Goal: Transaction & Acquisition: Purchase product/service

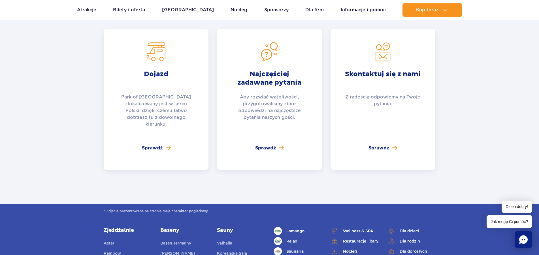
scroll to position [981, 0]
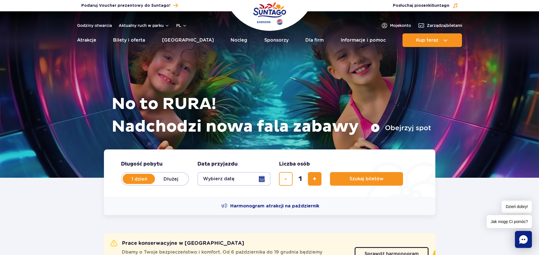
click at [378, 127] on button "Obejrzyj spot" at bounding box center [400, 127] width 60 height 9
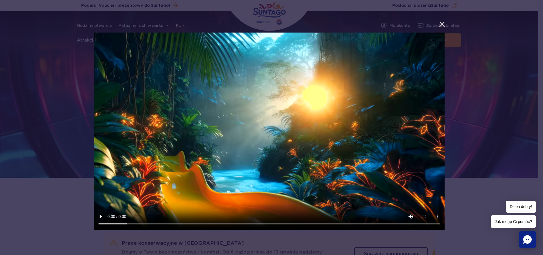
click at [444, 23] on button "menu.aria_label.close_suntago_spot_modal" at bounding box center [442, 24] width 7 height 7
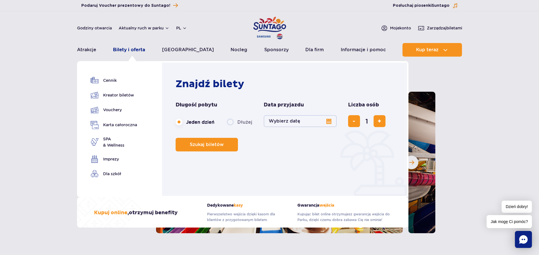
click at [119, 51] on link "Bilety i oferta" at bounding box center [129, 50] width 32 height 14
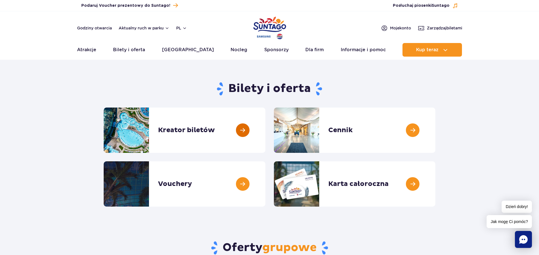
click at [265, 126] on link at bounding box center [265, 130] width 0 height 45
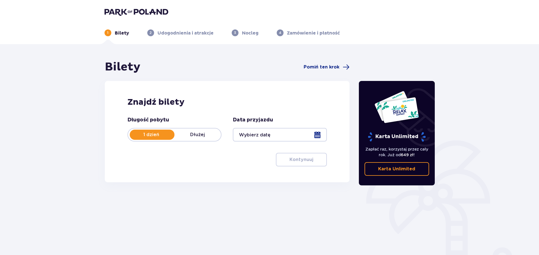
click at [290, 135] on div at bounding box center [280, 135] width 94 height 14
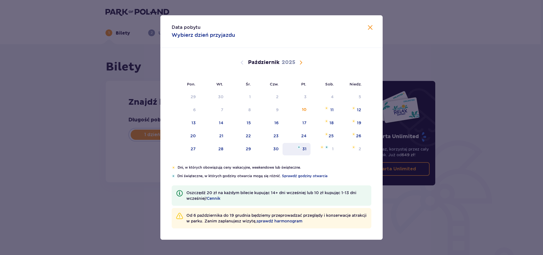
click at [309, 148] on div "31" at bounding box center [297, 149] width 28 height 12
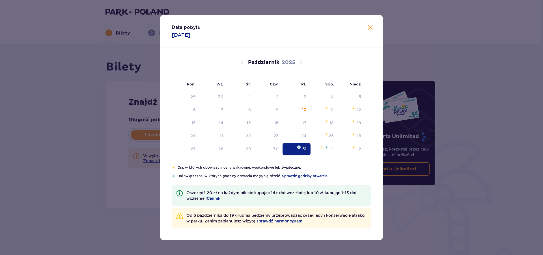
type input "[DATE]"
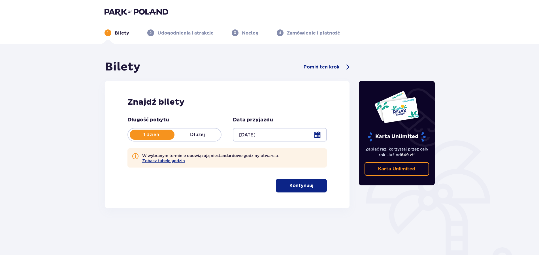
click at [319, 181] on button "Kontynuuj" at bounding box center [301, 186] width 51 height 14
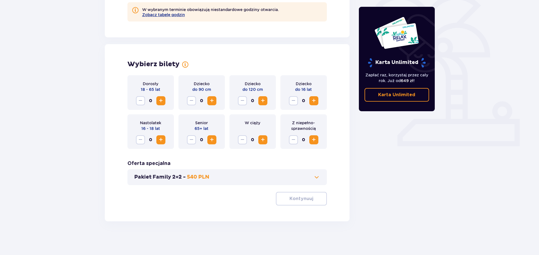
scroll to position [146, 0]
click at [211, 99] on span "Zwiększ" at bounding box center [211, 100] width 7 height 7
click at [162, 101] on span "Zwiększ" at bounding box center [160, 100] width 7 height 7
click at [307, 205] on div "Wybierz bilety Dorosły 18 - 65 lat 2 Dziecko do 90 cm 1 Dziecko do 120 cm 0 Dzi…" at bounding box center [227, 132] width 245 height 177
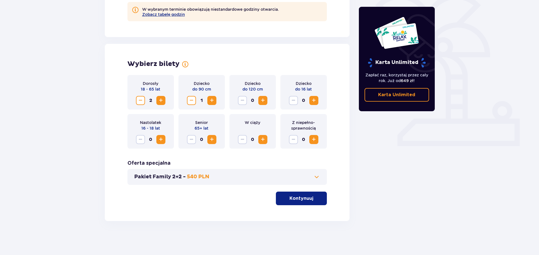
click at [308, 201] on button "Kontynuuj" at bounding box center [301, 199] width 51 height 14
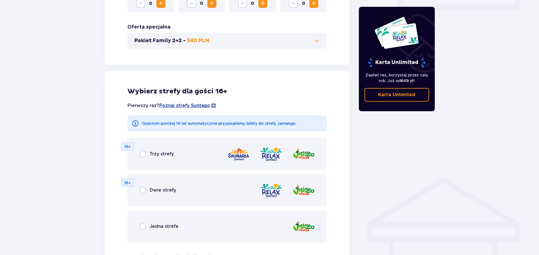
scroll to position [311, 0]
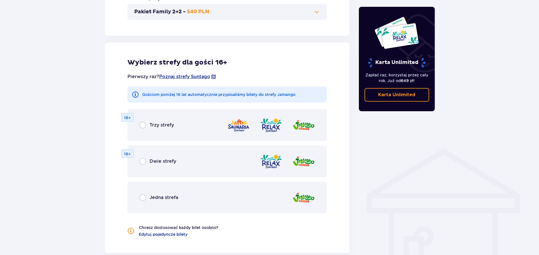
click at [143, 198] on input "radio" at bounding box center [142, 197] width 7 height 7
radio input "true"
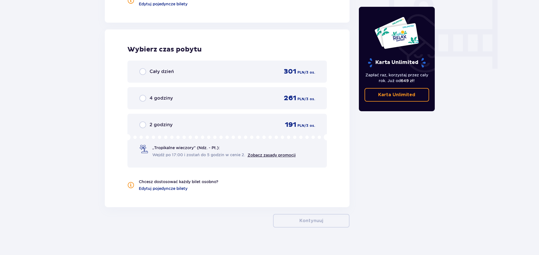
scroll to position [548, 0]
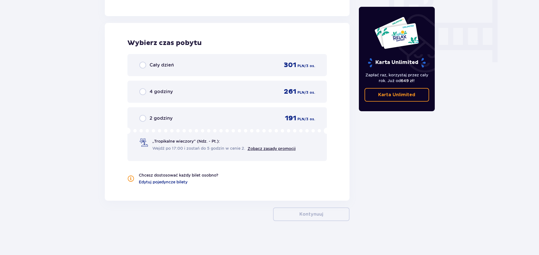
click at [142, 65] on input "radio" at bounding box center [142, 65] width 7 height 7
radio input "true"
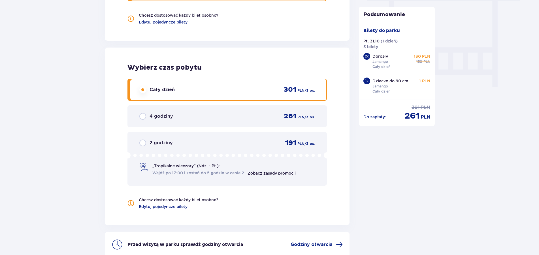
scroll to position [580, 0]
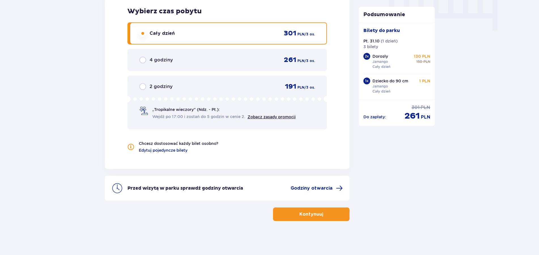
click at [327, 215] on span "button" at bounding box center [324, 214] width 7 height 7
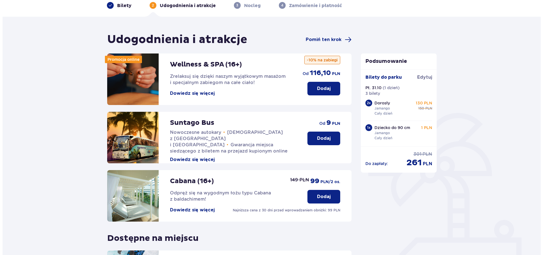
scroll to position [29, 0]
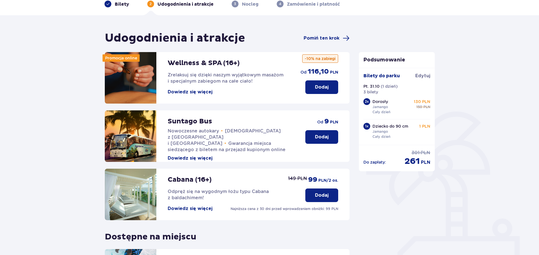
click at [194, 94] on button "Dowiedz się więcej" at bounding box center [190, 92] width 45 height 6
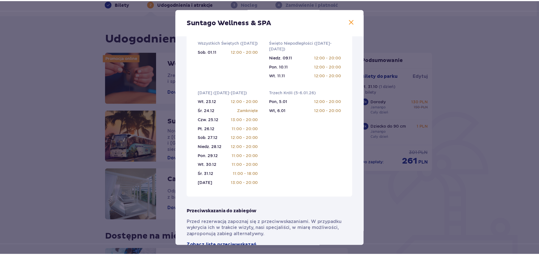
scroll to position [226, 0]
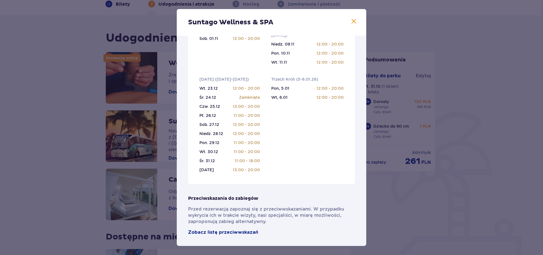
click at [351, 23] on span at bounding box center [354, 21] width 7 height 7
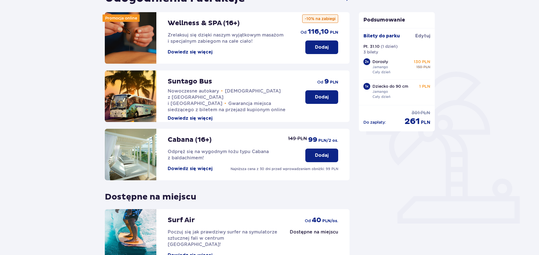
scroll to position [13, 0]
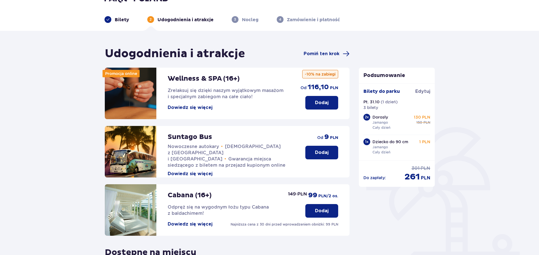
click at [117, 17] on div "Bilety" at bounding box center [116, 19] width 25 height 7
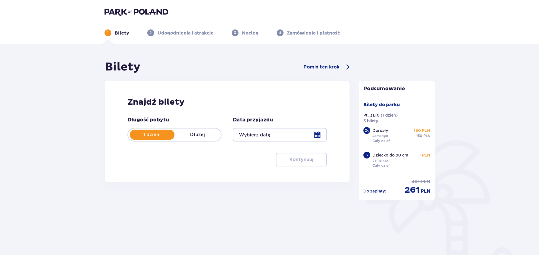
type input "[DATE]"
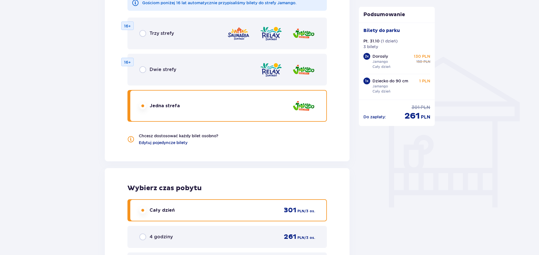
scroll to position [404, 0]
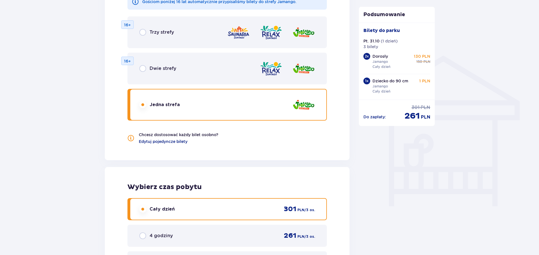
click at [143, 28] on div "Trzy strefy 16+" at bounding box center [227, 32] width 200 height 32
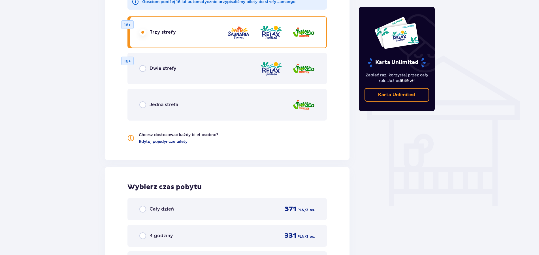
scroll to position [548, 0]
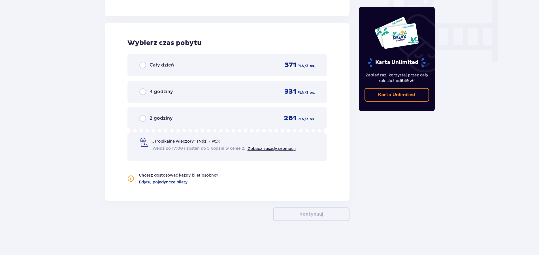
click at [145, 65] on input "radio" at bounding box center [142, 65] width 7 height 7
radio input "true"
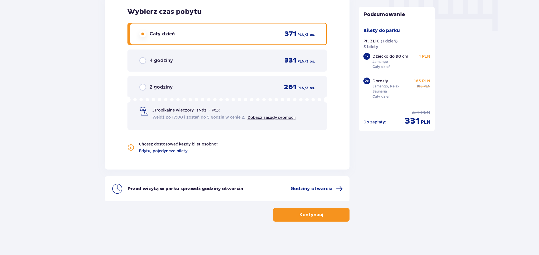
scroll to position [580, 0]
click at [146, 58] on div "4 godziny" at bounding box center [155, 60] width 33 height 7
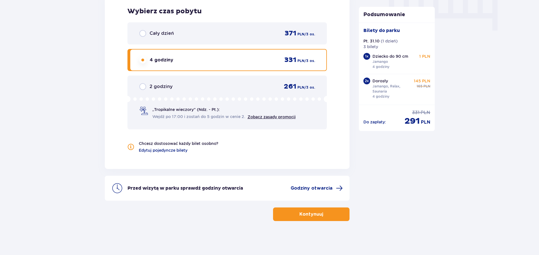
click at [146, 32] on input "radio" at bounding box center [142, 33] width 7 height 7
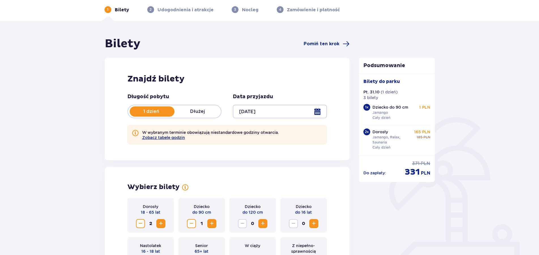
scroll to position [0, 0]
